Goal: Check status: Check status

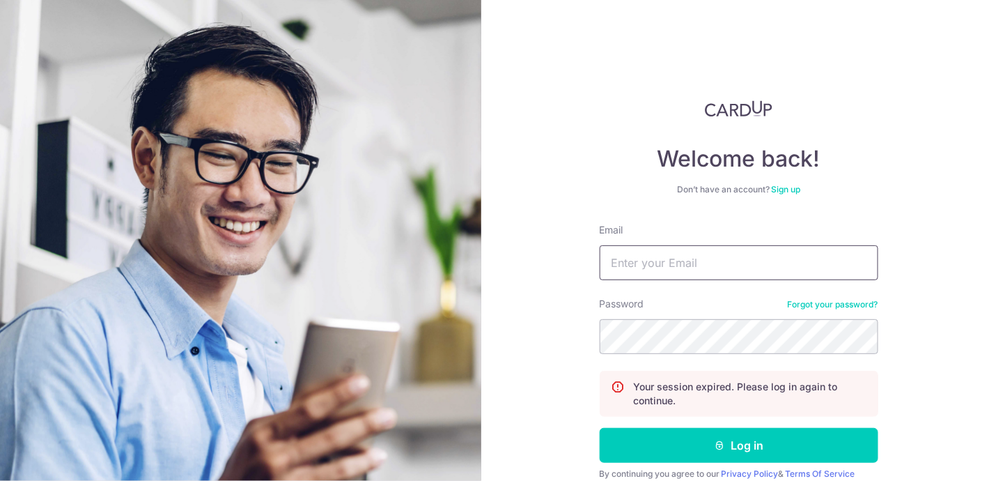
type input "[EMAIL_ADDRESS][DOMAIN_NAME]"
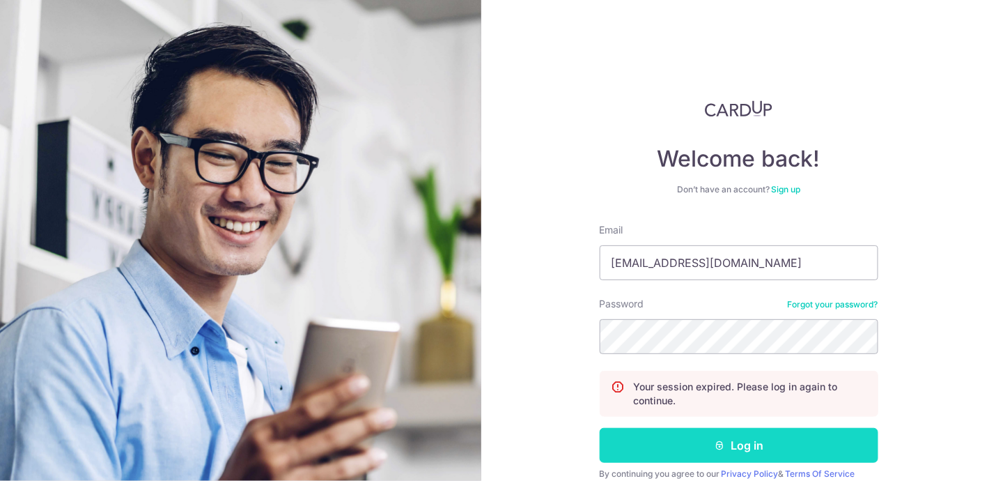
click at [697, 438] on button "Log in" at bounding box center [739, 445] width 279 height 35
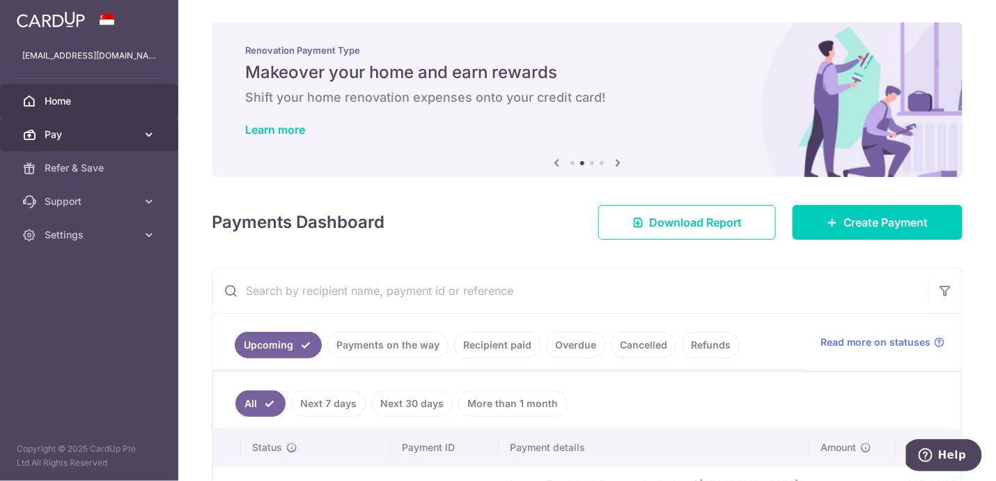
click at [154, 133] on icon at bounding box center [149, 134] width 14 height 14
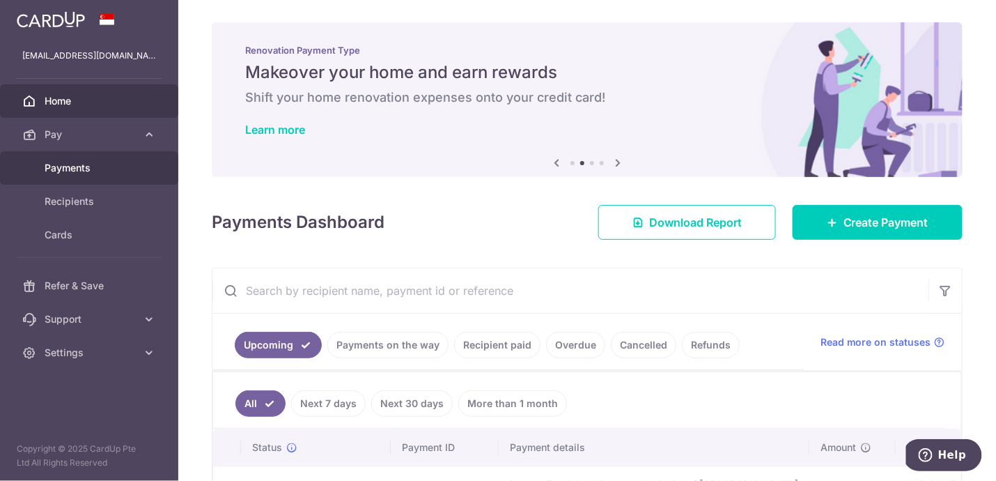
click at [76, 166] on span "Payments" at bounding box center [91, 168] width 92 height 14
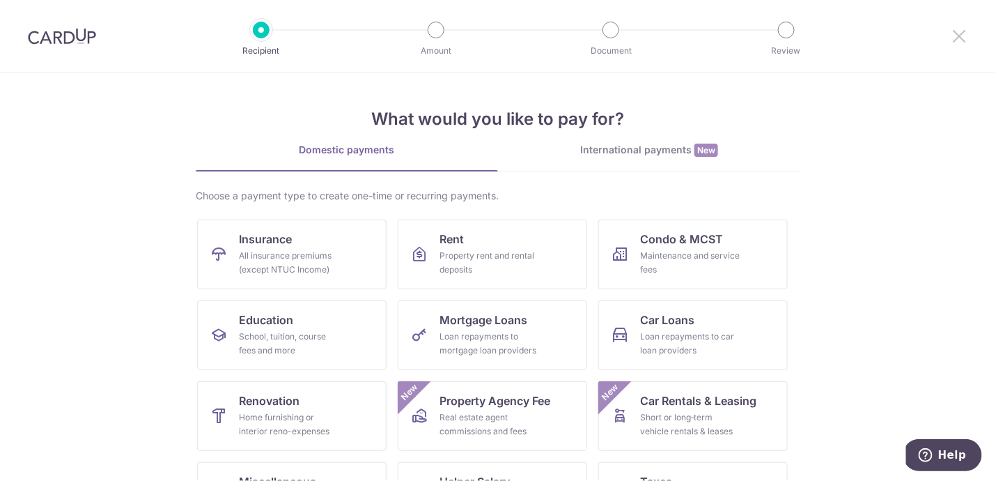
click at [955, 36] on icon at bounding box center [960, 35] width 17 height 17
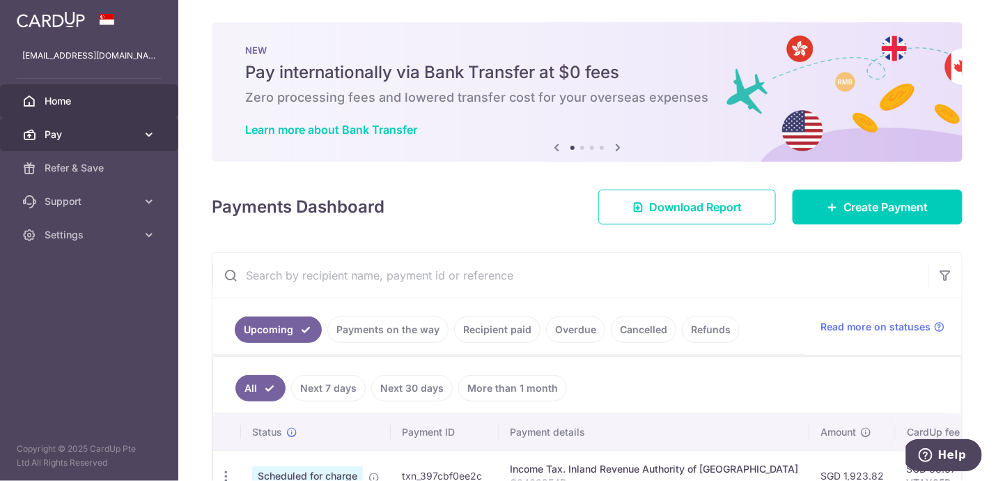
click at [144, 126] on link "Pay" at bounding box center [89, 134] width 178 height 33
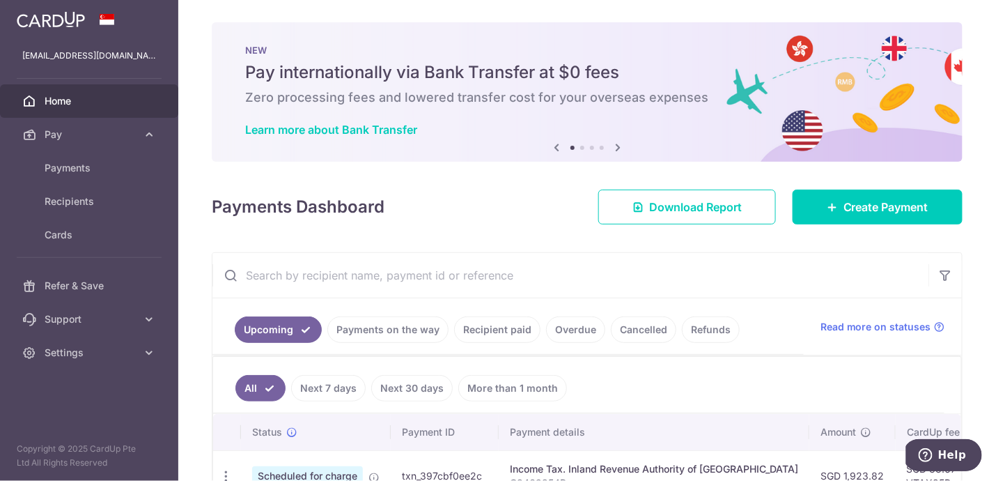
scroll to position [91, 0]
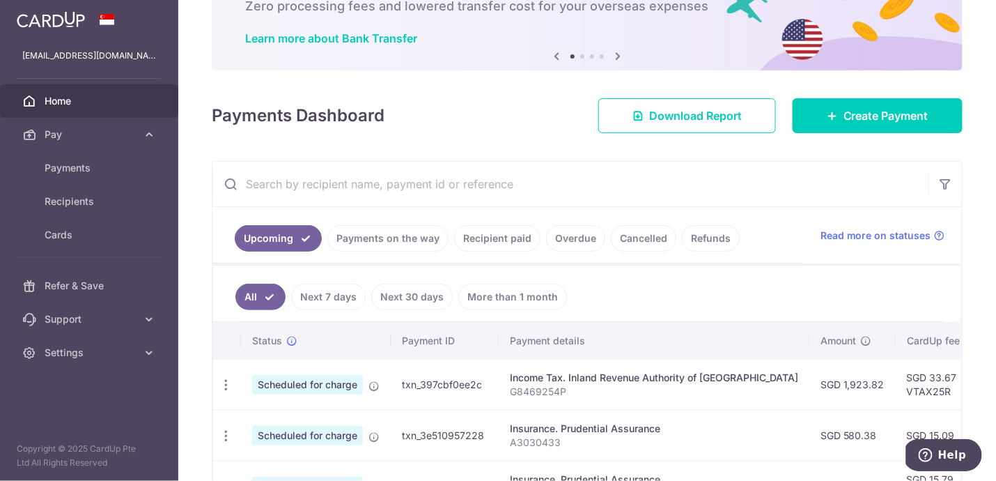
click at [500, 235] on link "Recipient paid" at bounding box center [497, 238] width 86 height 26
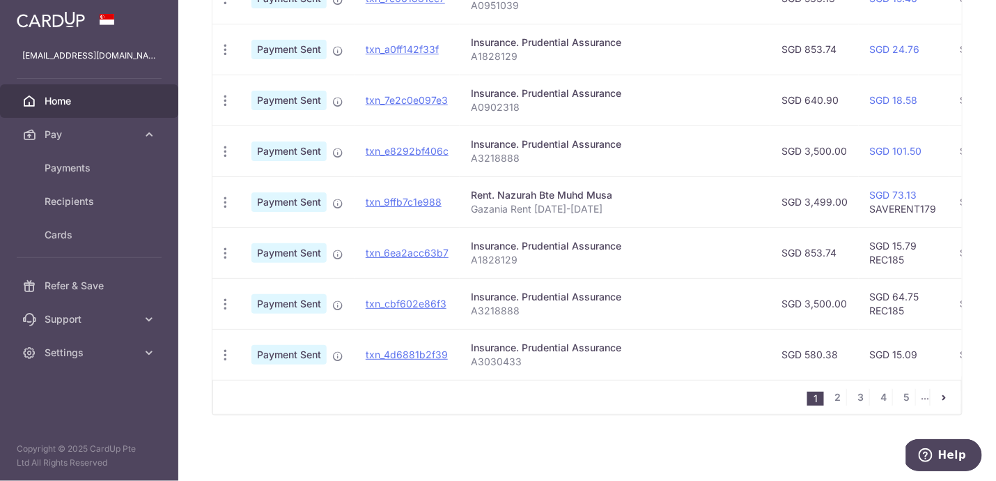
scroll to position [521, 0]
click at [900, 401] on link "5" at bounding box center [907, 397] width 17 height 17
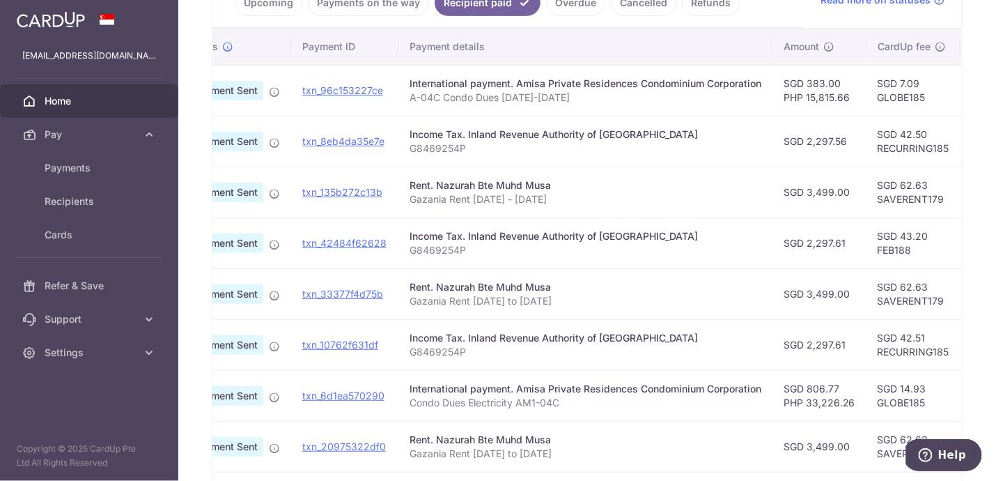
scroll to position [0, 33]
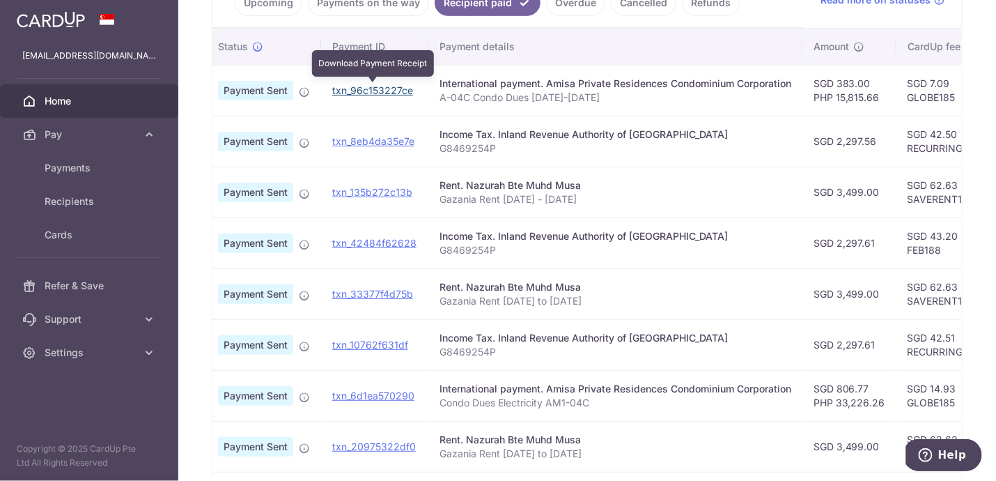
click at [401, 93] on link "txn_96c153227ce" at bounding box center [372, 90] width 81 height 12
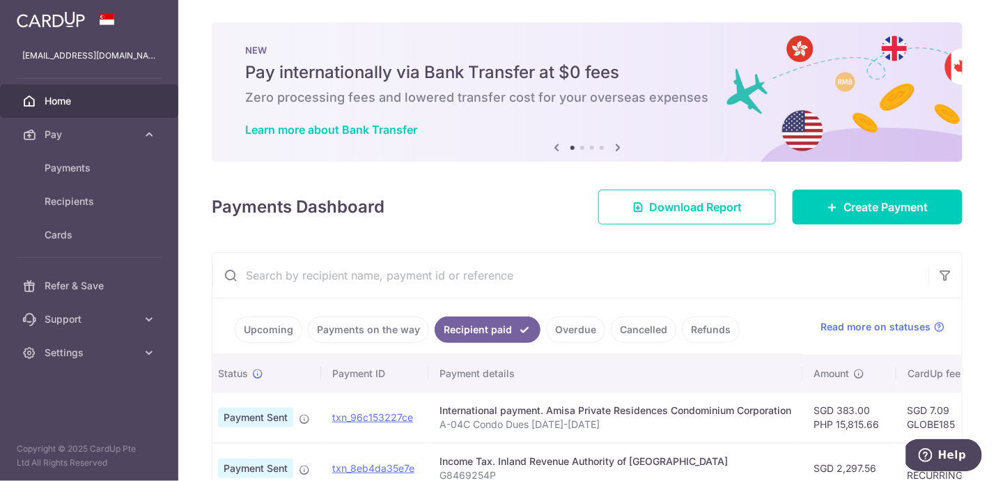
scroll to position [0, 0]
click at [143, 355] on icon at bounding box center [149, 353] width 14 height 14
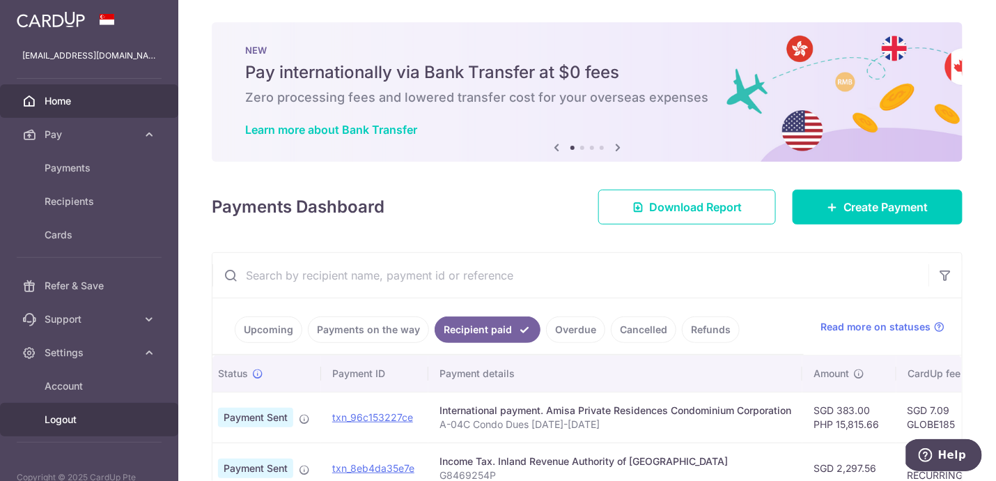
click at [68, 421] on span "Logout" at bounding box center [91, 419] width 92 height 14
